Goal: Task Accomplishment & Management: Manage account settings

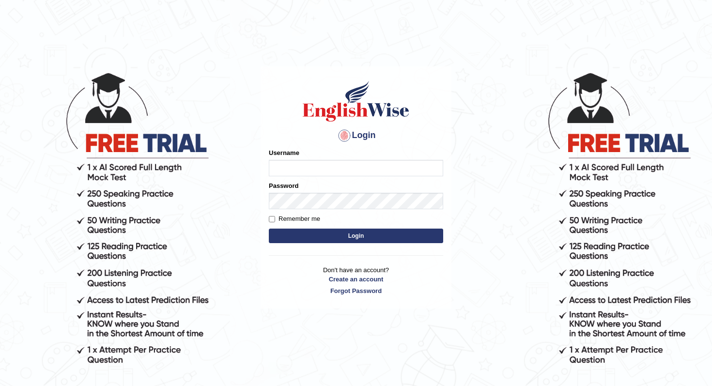
type input "kennyg_"
click at [300, 171] on input "kennyg_" at bounding box center [356, 168] width 174 height 16
click at [448, 272] on div "Login Please fix the following errors: Username [PERSON_NAME] Password Remember…" at bounding box center [356, 187] width 191 height 243
click at [353, 234] on button "Login" at bounding box center [356, 236] width 174 height 15
